Goal: Find specific page/section: Find specific page/section

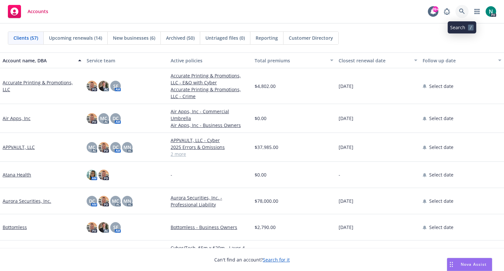
click at [460, 10] on icon at bounding box center [462, 12] width 6 height 6
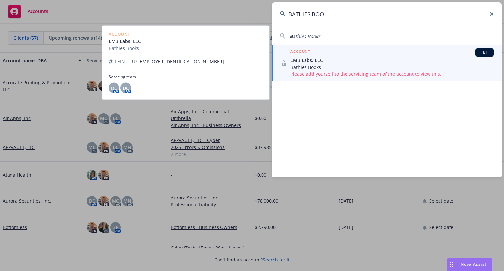
type input "BATHIES BOO"
click at [317, 66] on span "Bathies Books" at bounding box center [393, 67] width 204 height 7
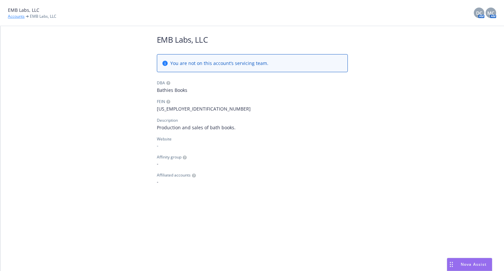
click at [16, 16] on link "Accounts" at bounding box center [16, 16] width 17 height 6
